Goal: Task Accomplishment & Management: Manage account settings

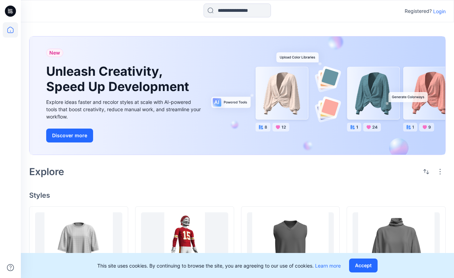
scroll to position [312, 0]
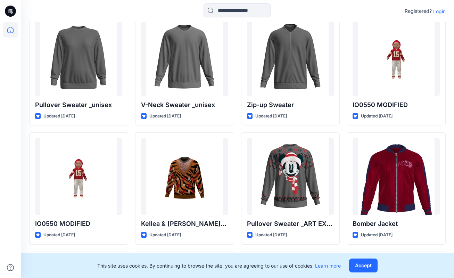
click at [437, 13] on p "Login" at bounding box center [439, 11] width 12 height 7
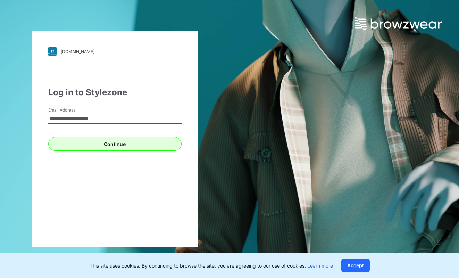
type input "**********"
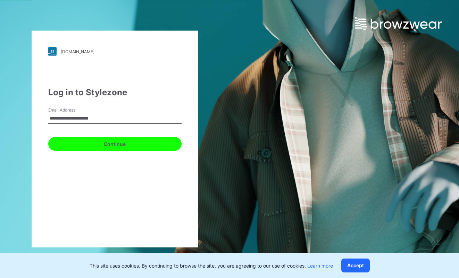
click at [119, 146] on button "Continue" at bounding box center [114, 144] width 133 height 14
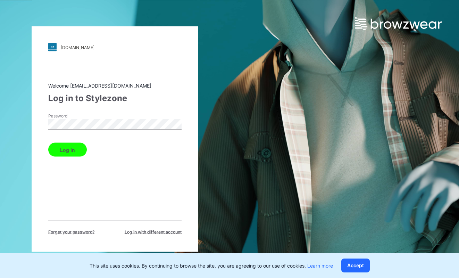
click at [82, 151] on button "Log in" at bounding box center [67, 150] width 39 height 14
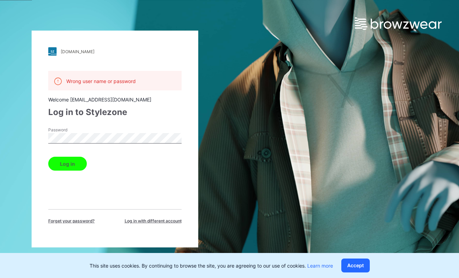
click at [77, 162] on button "Log in" at bounding box center [67, 164] width 39 height 14
click at [48, 157] on button "Log in" at bounding box center [67, 164] width 39 height 14
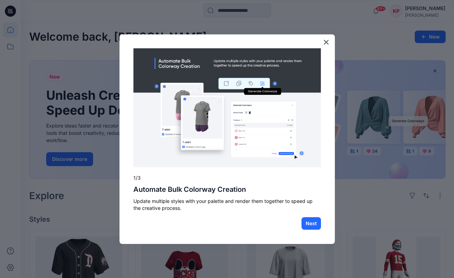
drag, startPoint x: 324, startPoint y: 43, endPoint x: 307, endPoint y: 22, distance: 26.9
click at [324, 43] on button "×" at bounding box center [326, 41] width 7 height 11
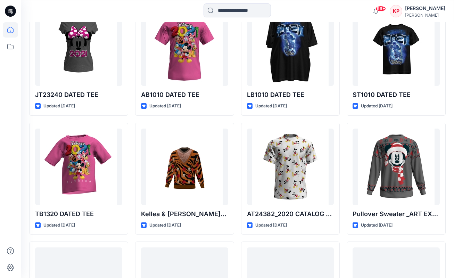
scroll to position [600, 0]
